Goal: Find specific fact: Find specific fact

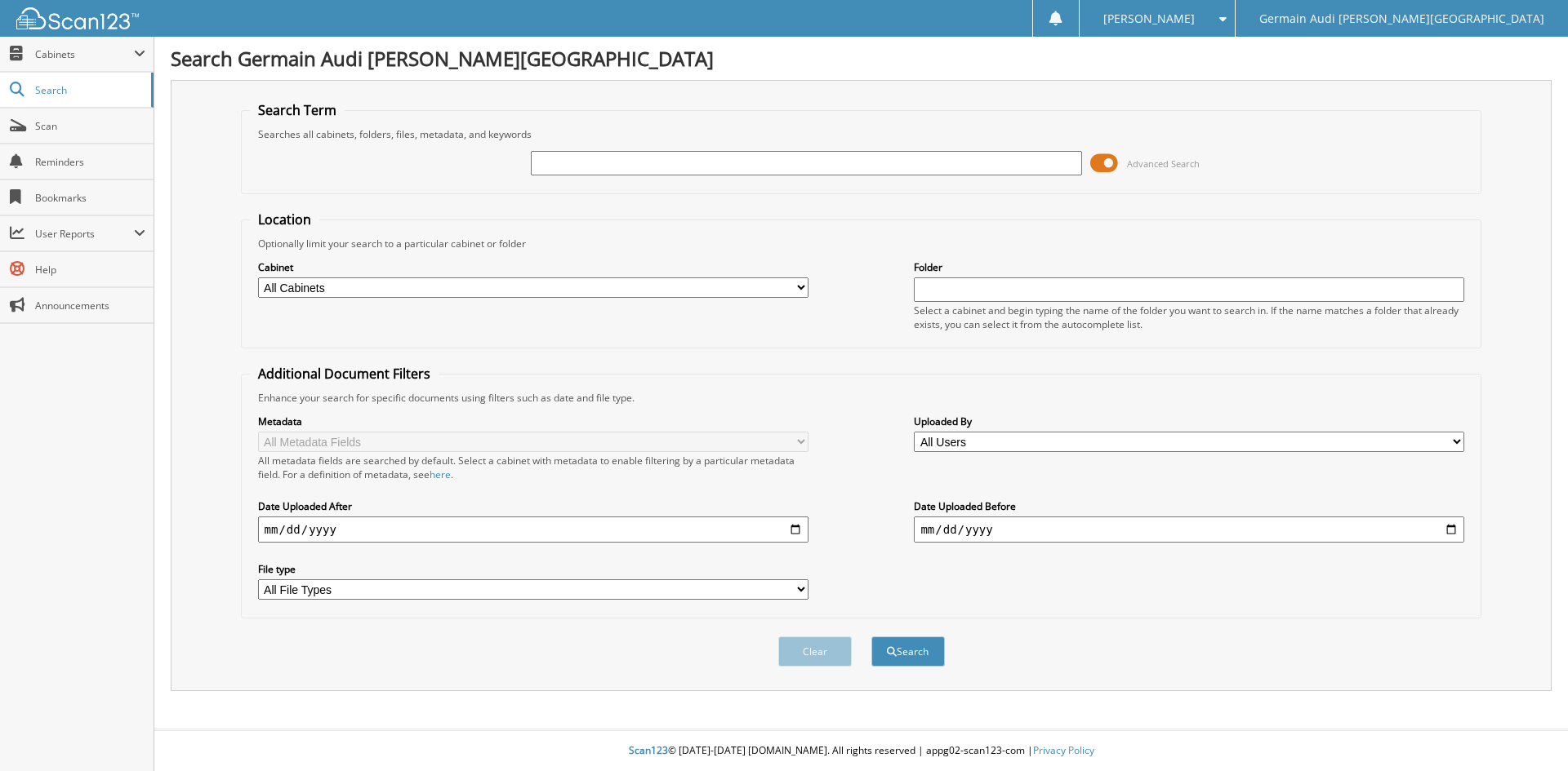
click at [556, 155] on input "text" at bounding box center [805, 163] width 550 height 24
type input "87097"
click at [871, 637] on button "Search" at bounding box center [908, 651] width 74 height 30
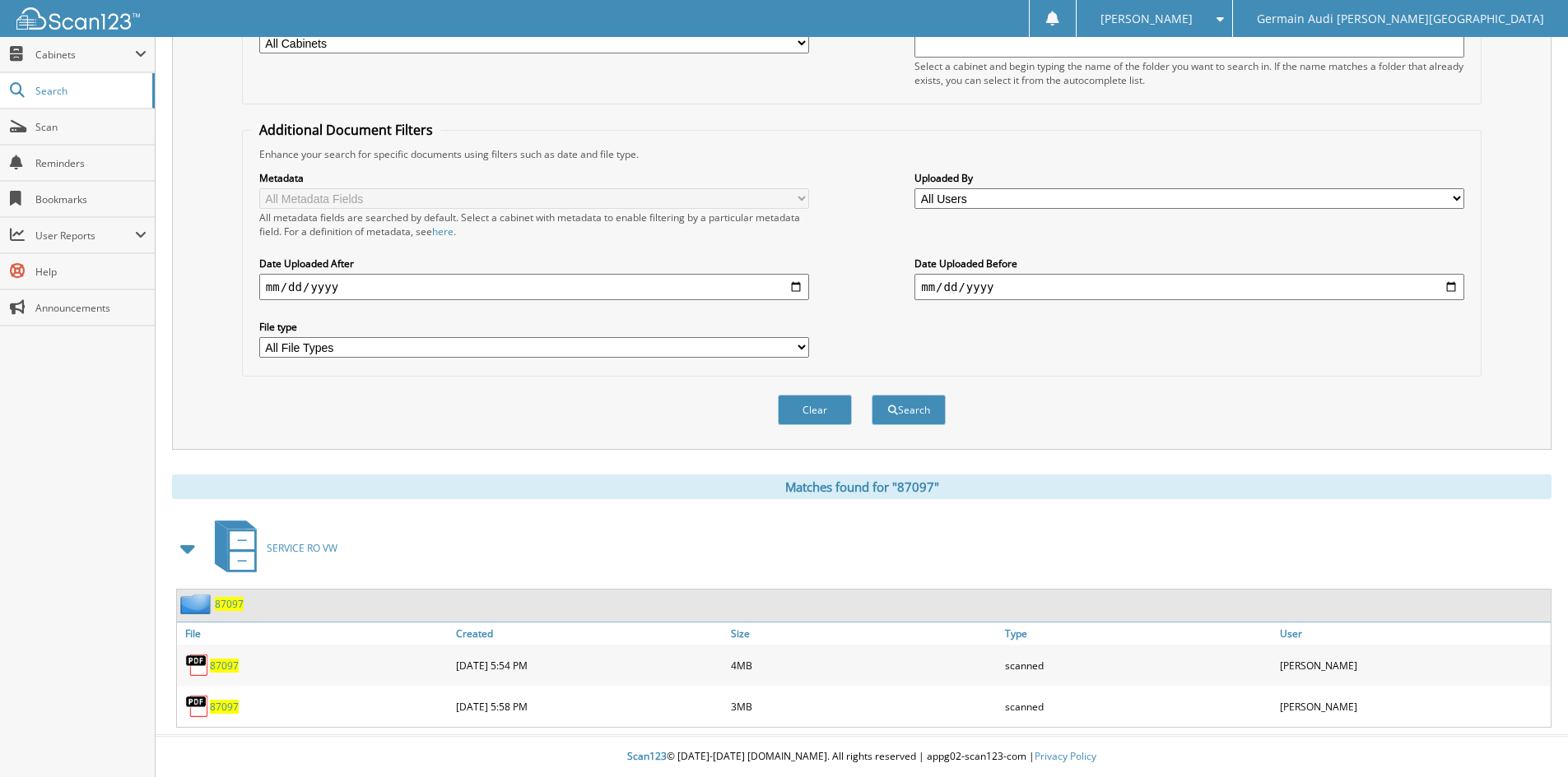
scroll to position [248, 0]
click at [223, 697] on div "87097" at bounding box center [314, 706] width 275 height 33
click at [232, 693] on div "87097" at bounding box center [314, 706] width 275 height 33
click at [231, 705] on span "87097" at bounding box center [224, 707] width 29 height 14
click at [222, 664] on span "87097" at bounding box center [224, 666] width 29 height 14
